Goal: Task Accomplishment & Management: Use online tool/utility

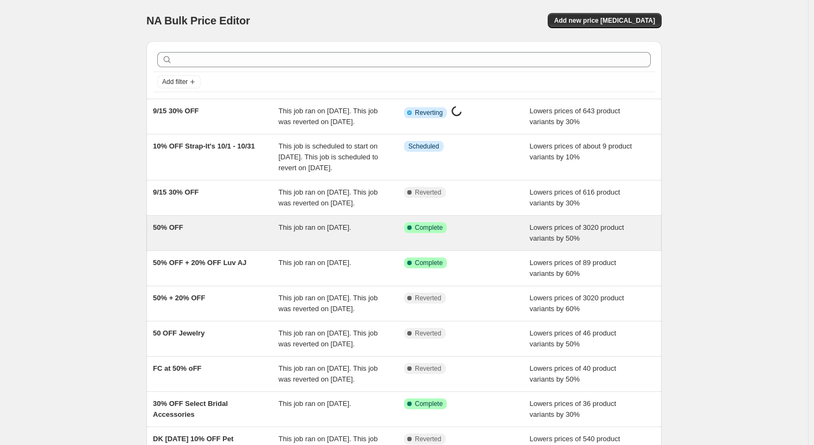
click at [221, 244] on div "50% OFF" at bounding box center [216, 233] width 126 height 22
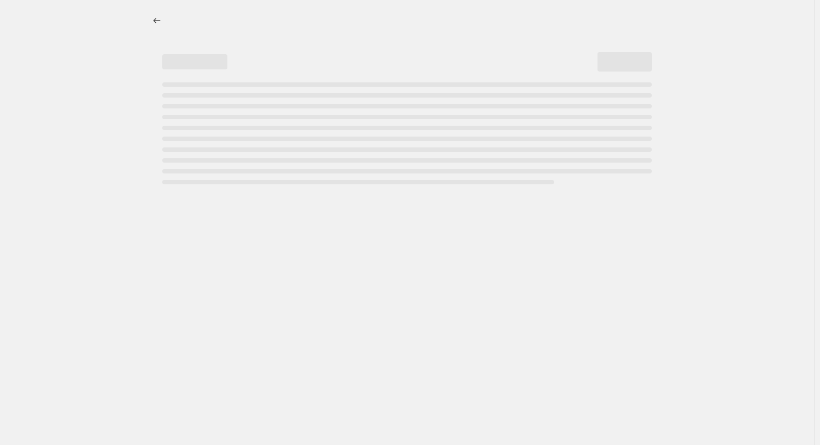
select select "percentage"
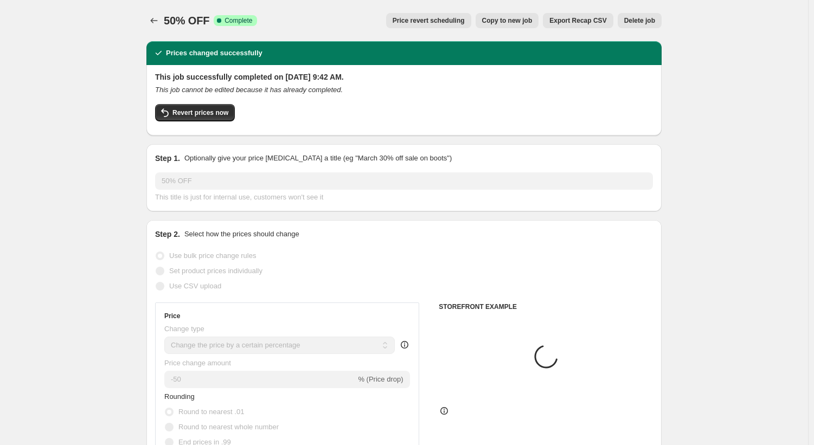
select select "tag"
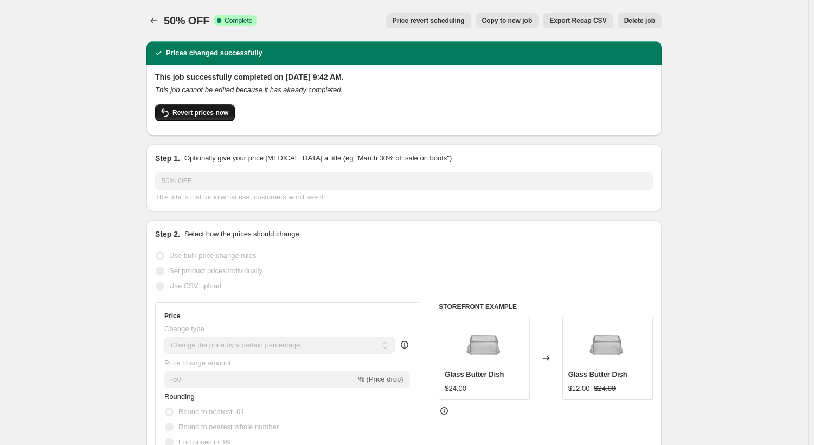
click at [220, 113] on span "Revert prices now" at bounding box center [201, 112] width 56 height 9
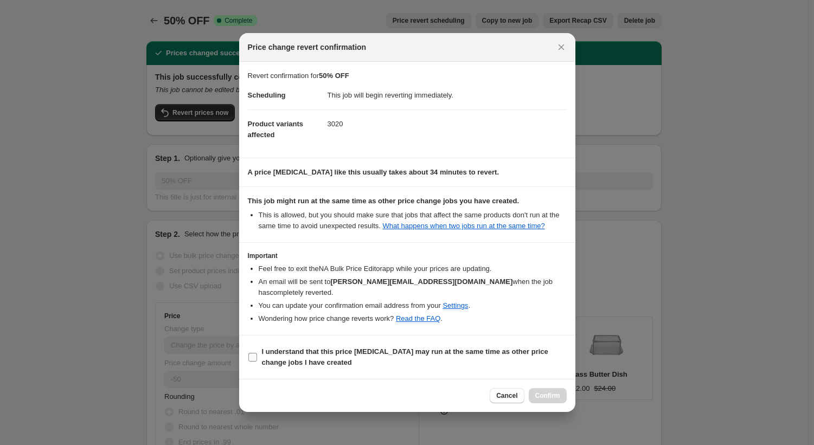
click at [254, 353] on input "I understand that this price [MEDICAL_DATA] may run at the same time as other p…" at bounding box center [252, 357] width 9 height 9
checkbox input "true"
click at [550, 397] on button "Confirm" at bounding box center [548, 395] width 38 height 15
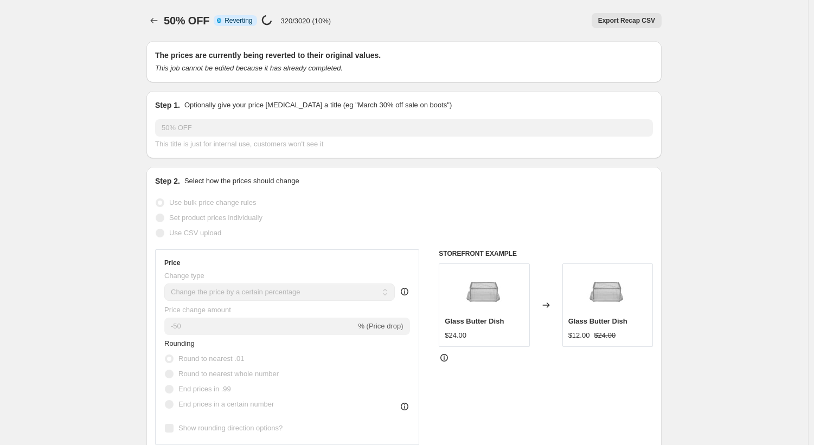
select select "percentage"
select select "tag"
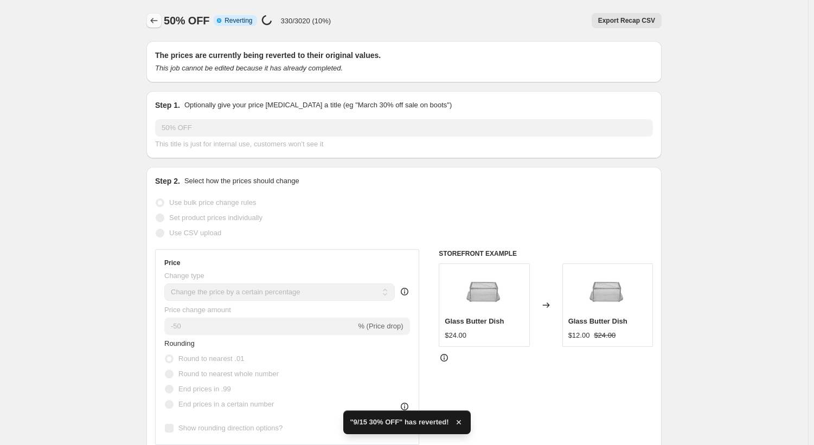
click at [155, 21] on icon "Price change jobs" at bounding box center [154, 20] width 11 height 11
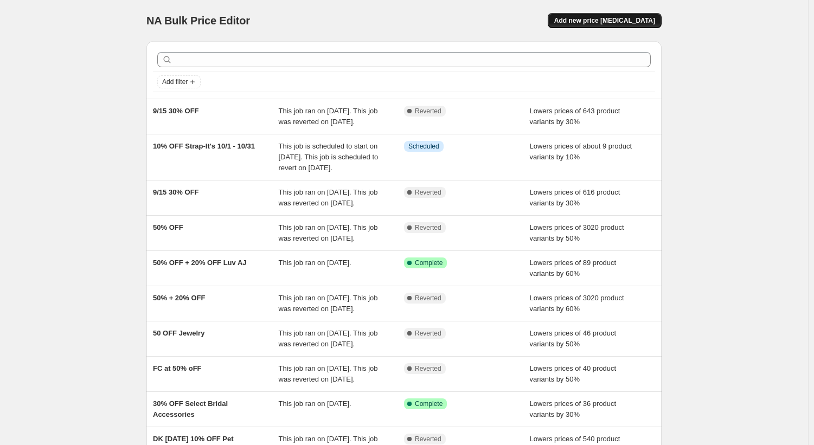
click at [596, 24] on span "Add new price change job" at bounding box center [604, 20] width 101 height 9
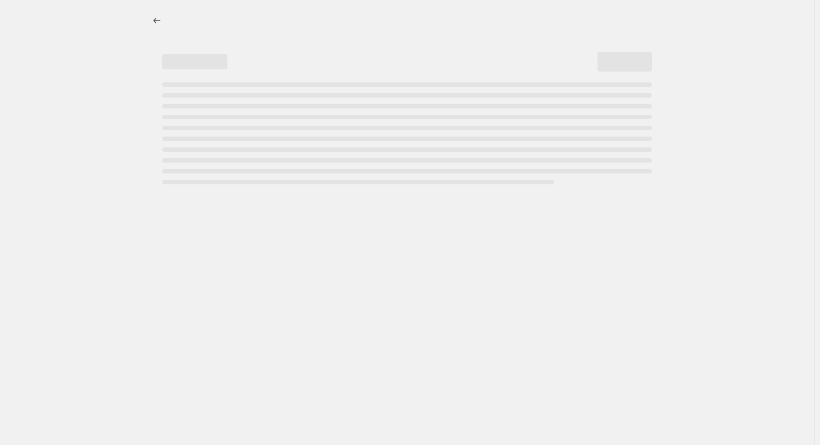
select select "percentage"
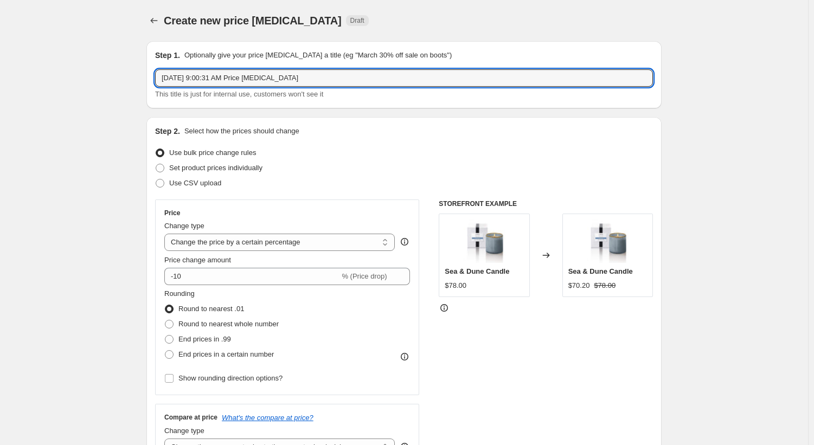
drag, startPoint x: 319, startPoint y: 84, endPoint x: 108, endPoint y: 88, distance: 211.1
type input "50 OFF"
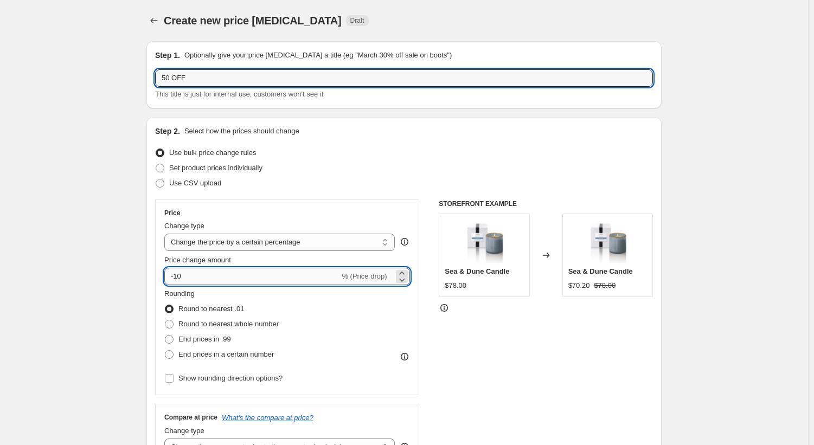
click at [179, 278] on input "-10" at bounding box center [251, 276] width 175 height 17
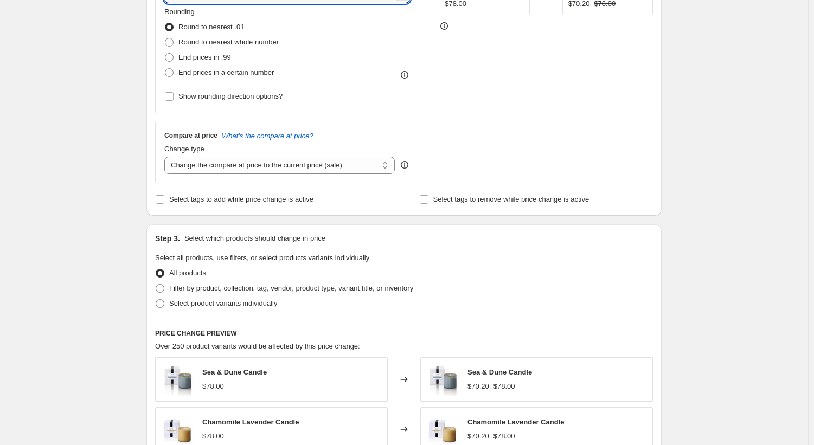
scroll to position [271, 0]
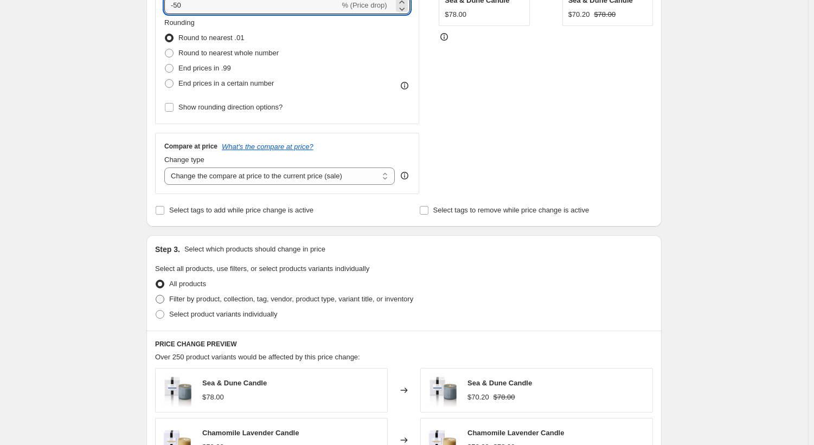
type input "-50"
click at [161, 302] on span at bounding box center [160, 299] width 9 height 9
click at [156, 296] on input "Filter by product, collection, tag, vendor, product type, variant title, or inv…" at bounding box center [156, 295] width 1 height 1
radio input "true"
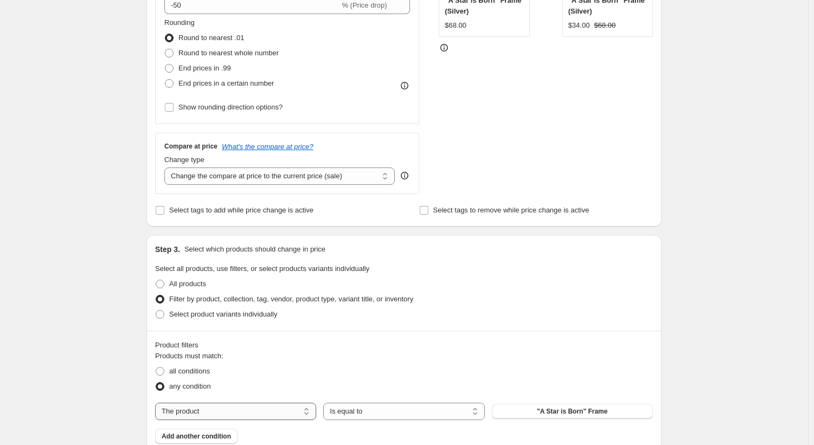
click at [245, 409] on select "The product The product's collection The product's tag The product's vendor The…" at bounding box center [235, 411] width 161 height 17
select select "tag"
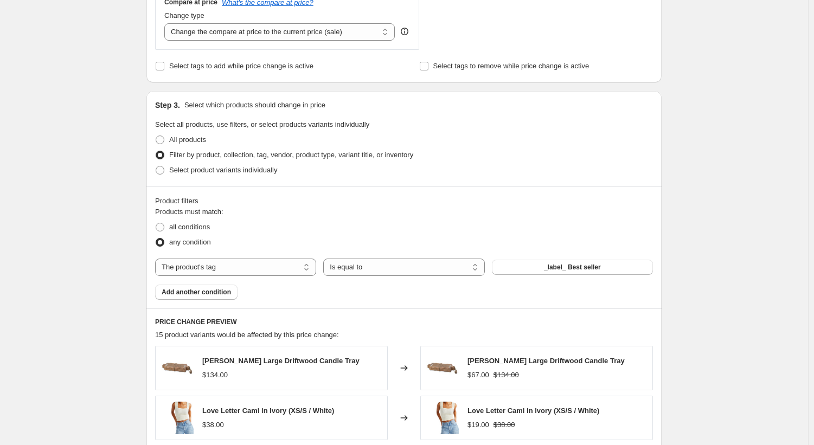
scroll to position [434, 0]
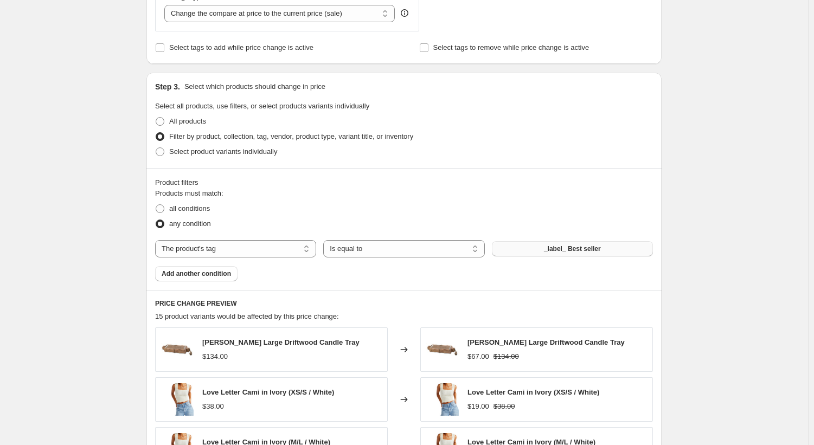
click at [572, 247] on span "_label_ Best seller" at bounding box center [572, 249] width 57 height 9
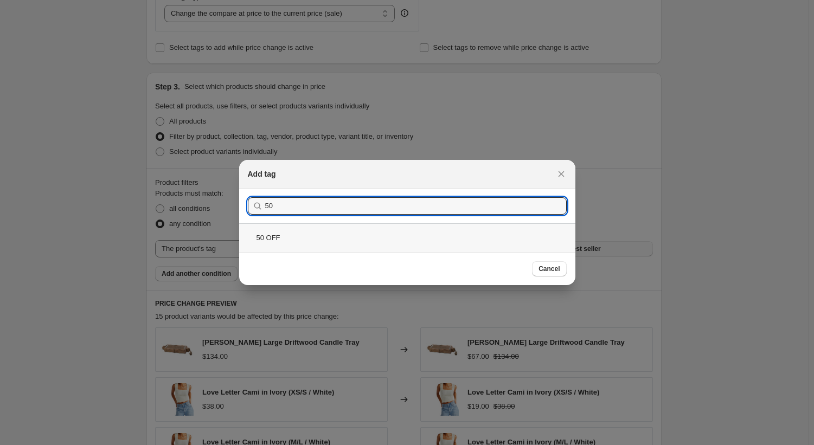
type input "50"
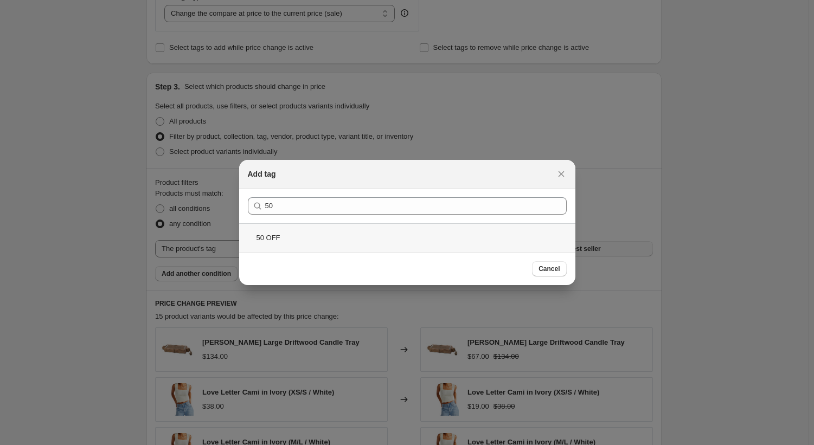
click at [350, 240] on div "50 OFF" at bounding box center [407, 237] width 336 height 29
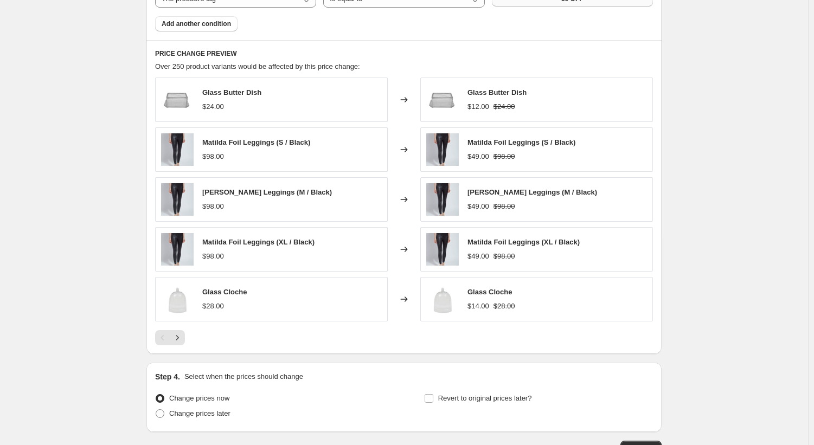
scroll to position [762, 0]
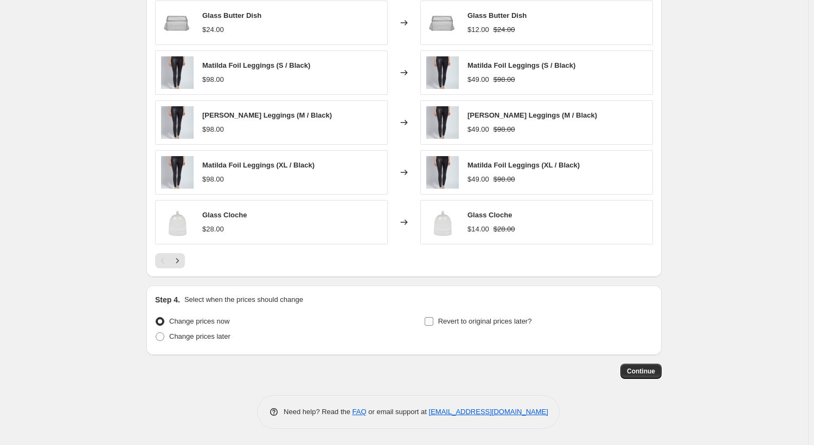
click at [433, 322] on input "Revert to original prices later?" at bounding box center [429, 321] width 9 height 9
checkbox input "true"
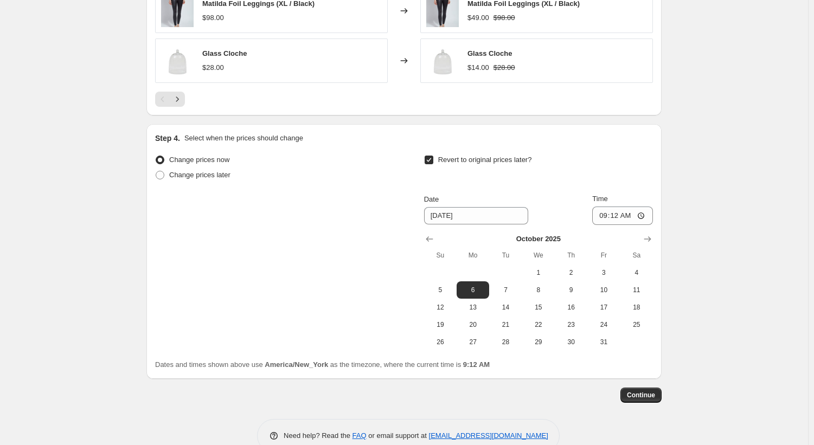
scroll to position [924, 0]
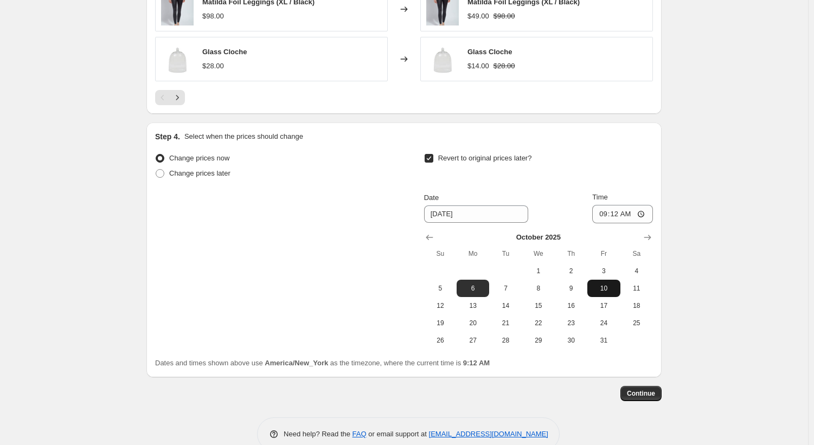
click at [604, 293] on button "10" at bounding box center [603, 288] width 33 height 17
type input "10/10/2025"
click at [644, 216] on input "09:12" at bounding box center [622, 214] width 61 height 18
type input "09:00"
click at [605, 163] on div "Revert to original prices later?" at bounding box center [538, 167] width 229 height 33
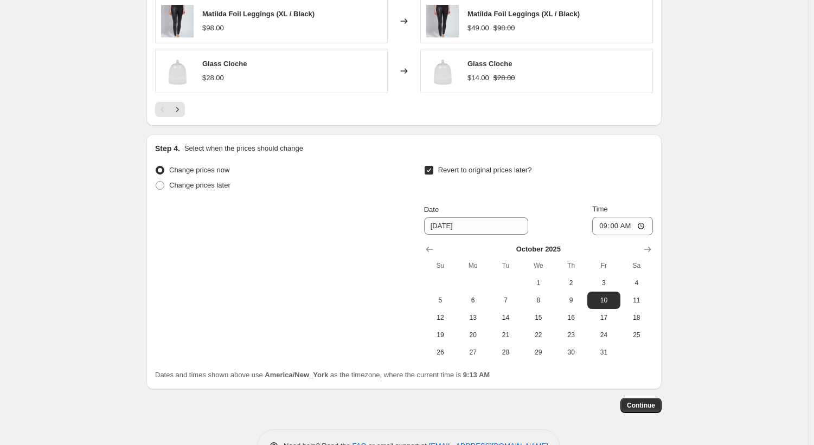
scroll to position [947, 0]
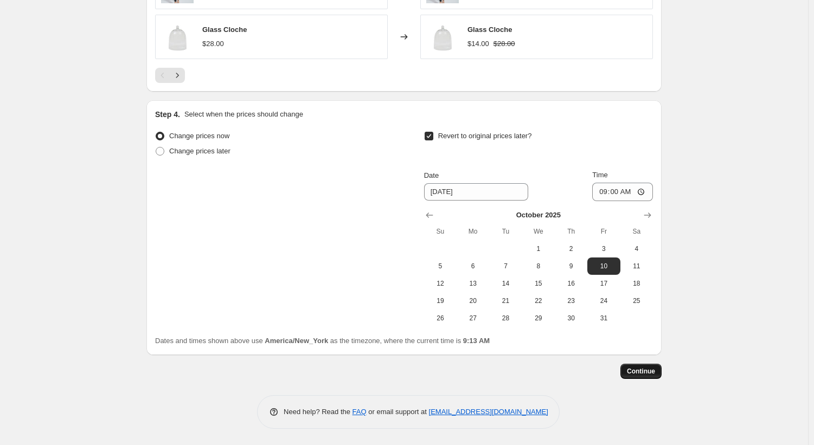
click at [654, 373] on span "Continue" at bounding box center [641, 371] width 28 height 9
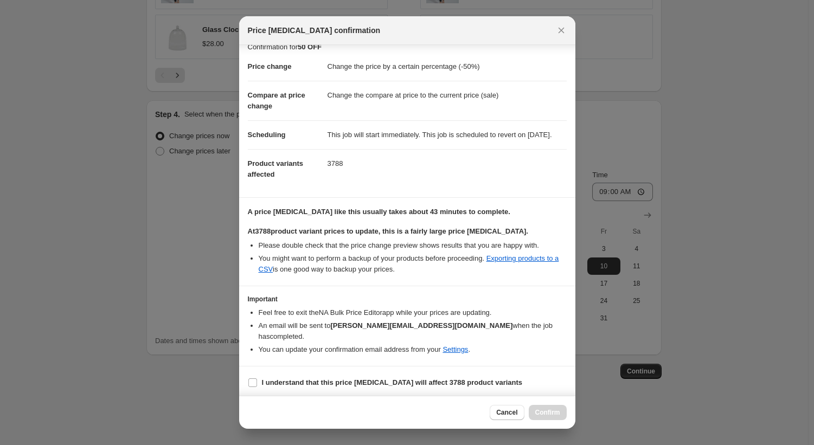
scroll to position [15, 0]
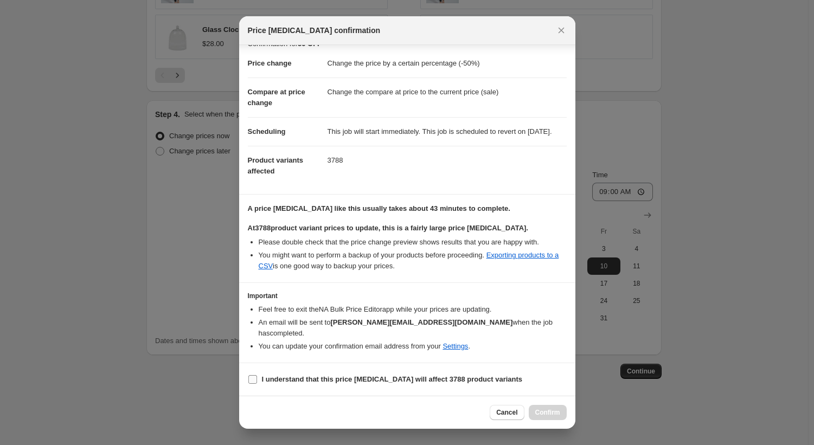
click at [253, 379] on input "I understand that this price change job will affect 3788 product variants" at bounding box center [252, 379] width 9 height 9
checkbox input "true"
click at [552, 412] on span "Confirm" at bounding box center [547, 412] width 25 height 9
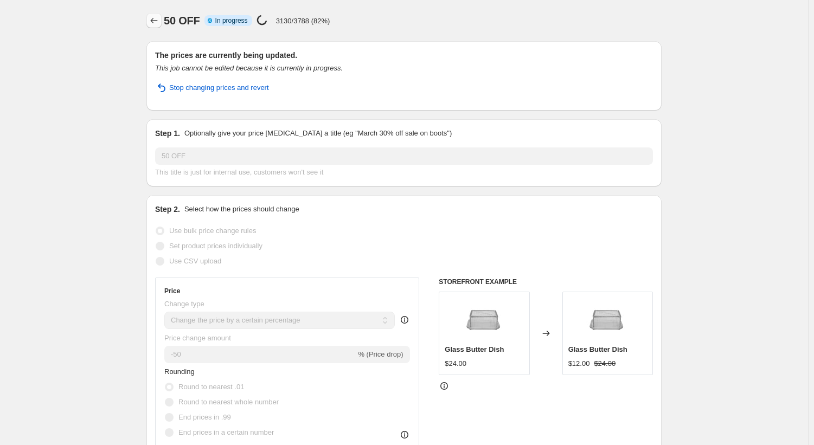
click at [156, 22] on icon "Price change jobs" at bounding box center [154, 20] width 11 height 11
